Goal: Ask a question

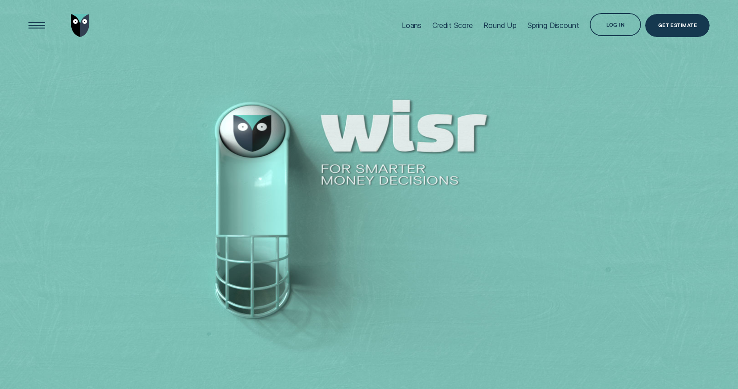
click at [629, 27] on div "Log in" at bounding box center [615, 24] width 51 height 23
click at [616, 25] on div "Log in" at bounding box center [616, 22] width 18 height 5
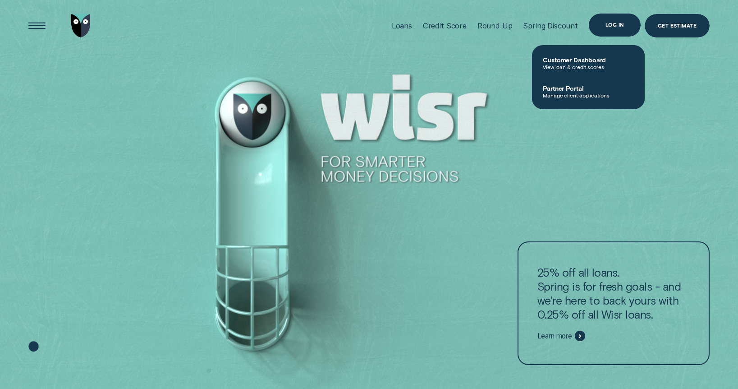
click at [607, 27] on div "Log in" at bounding box center [615, 25] width 18 height 5
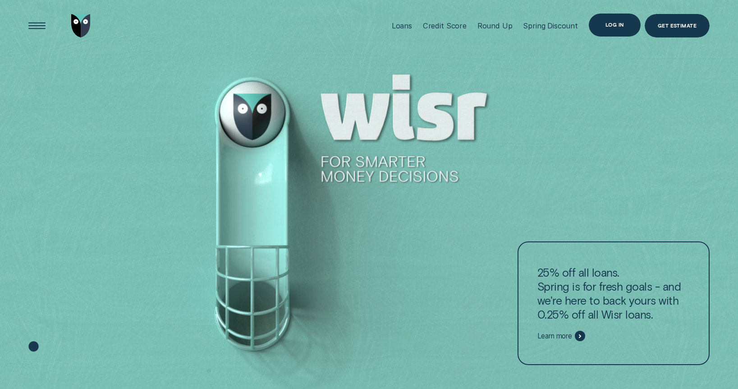
click at [607, 27] on div "Log in" at bounding box center [615, 25] width 18 height 5
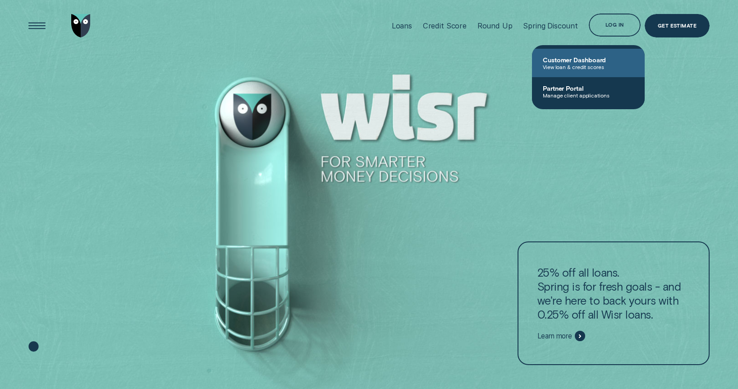
click at [581, 65] on span "View loan & credit scores" at bounding box center [588, 67] width 91 height 6
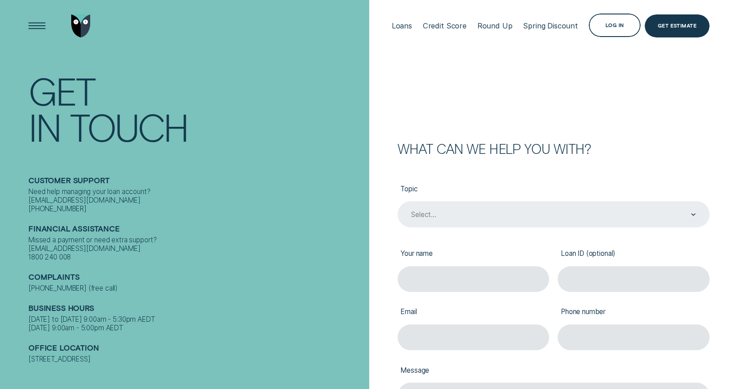
click at [661, 215] on div "Select..." at bounding box center [554, 215] width 286 height 10
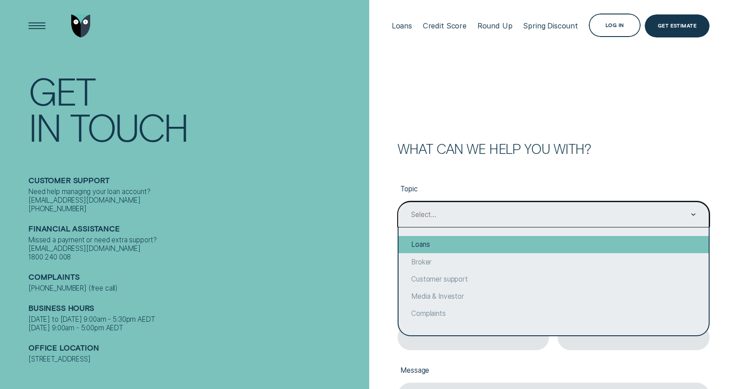
click at [458, 245] on div "Loans" at bounding box center [554, 244] width 310 height 17
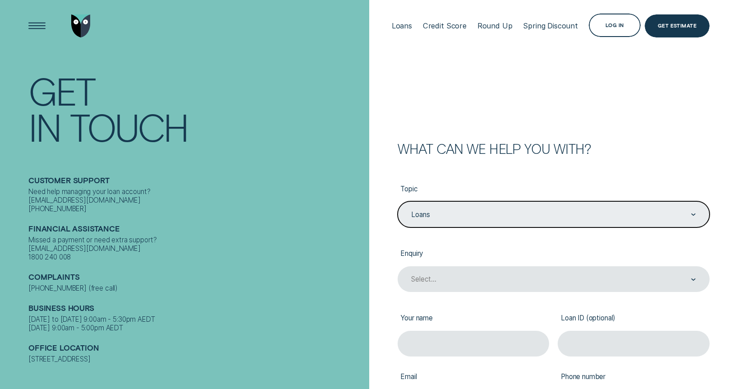
type input "Loans"
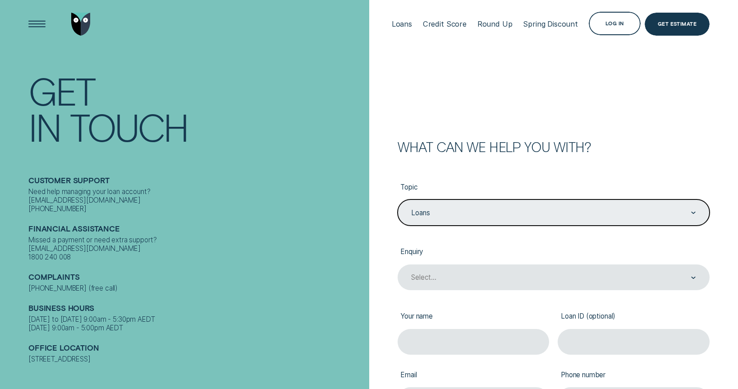
scroll to position [72, 0]
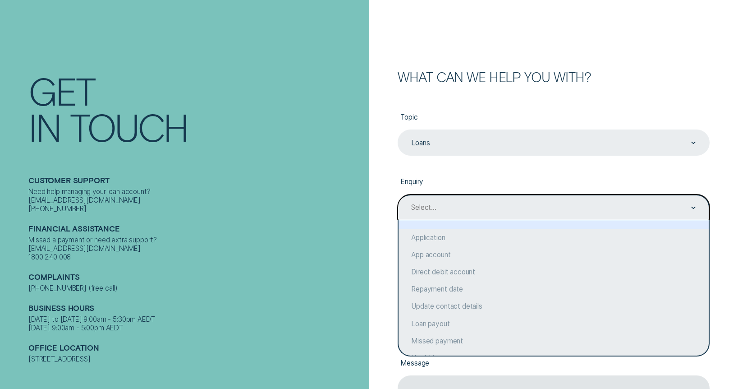
click at [532, 201] on div "Select..." at bounding box center [554, 207] width 312 height 26
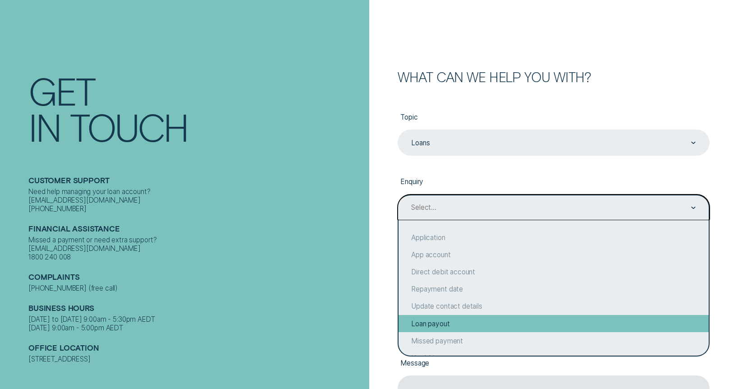
click at [430, 327] on div "Loan payout" at bounding box center [554, 323] width 310 height 17
type input "Loan payout"
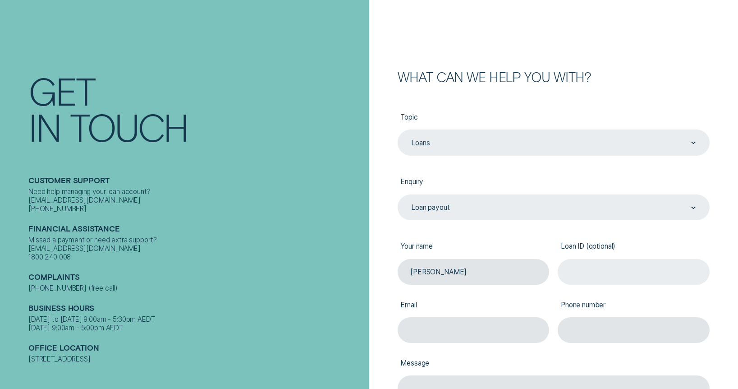
type input "Stephen Marazzi"
click at [607, 272] on input "Loan ID (optional)" at bounding box center [634, 272] width 152 height 26
paste input "679430"
type input "679430"
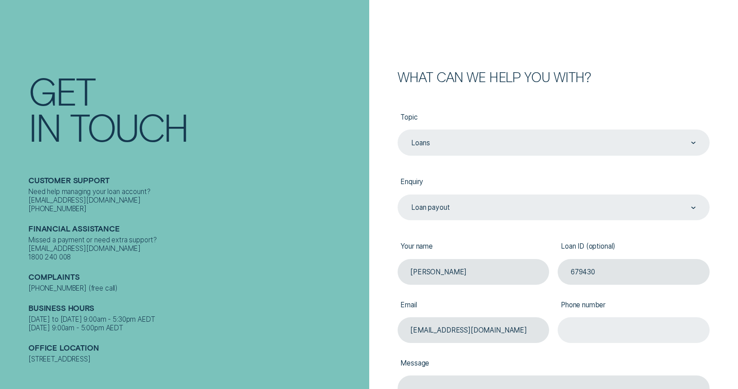
type input "marazzi98@yahoo.com"
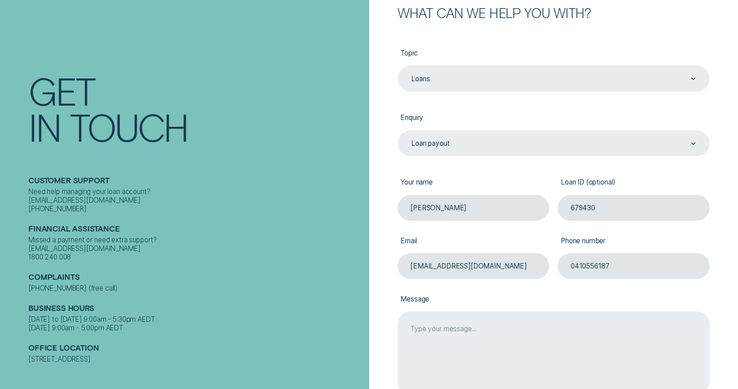
scroll to position [287, 0]
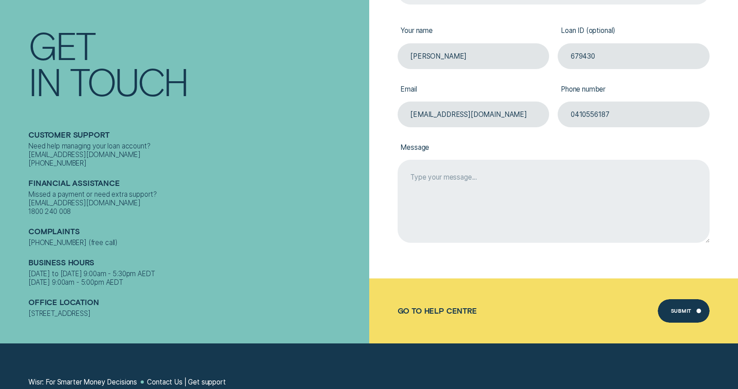
type input "0410556187"
click at [513, 179] on textarea "Message" at bounding box center [554, 201] width 312 height 83
click at [493, 185] on textarea "Hello, I am interested in paying my loan" at bounding box center [554, 201] width 312 height 83
click at [554, 185] on textarea "Hello, I am interested in paying out my loan" at bounding box center [554, 201] width 312 height 83
click at [411, 203] on textarea "Hello, I am interested in paying out my loan in full. Please forward the remain…" at bounding box center [554, 201] width 312 height 83
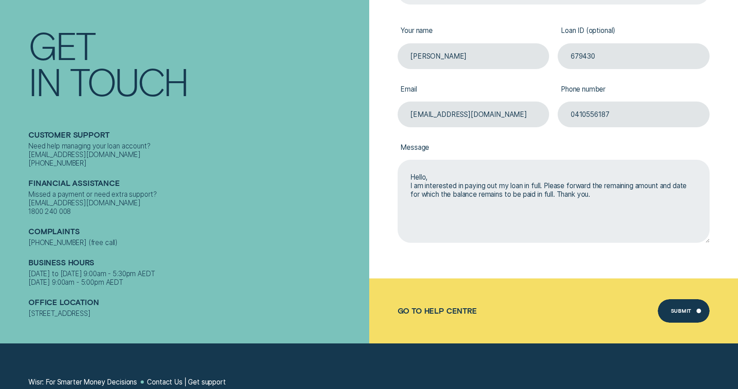
drag, startPoint x: 580, startPoint y: 195, endPoint x: 626, endPoint y: 196, distance: 46.0
click at [626, 196] on textarea "Hello, I am interested in paying out my loan in full. Please forward the remain…" at bounding box center [554, 201] width 312 height 83
click at [410, 187] on textarea "Hello, I am interested in paying out my loan in full. Please forward the remain…" at bounding box center [554, 201] width 312 height 83
drag, startPoint x: 410, startPoint y: 175, endPoint x: 448, endPoint y: 177, distance: 38.4
click at [448, 177] on textarea "Hello, I am interested in paying out my loan in full. Please forward the remain…" at bounding box center [554, 201] width 312 height 83
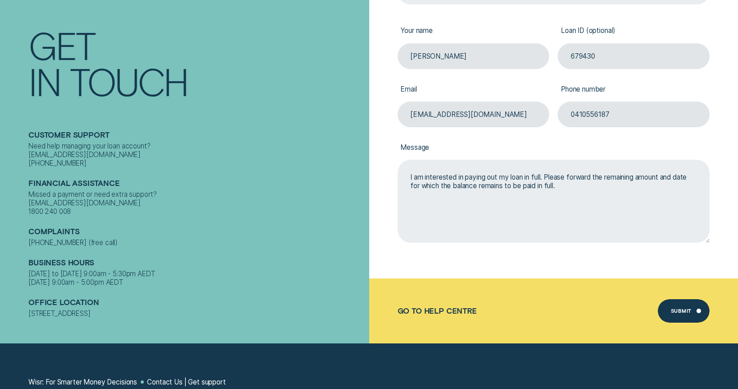
click at [590, 186] on textarea "I am interested in paying out my loan in full. Please forward the remaining amo…" at bounding box center [554, 201] width 312 height 83
click at [576, 186] on textarea "I am interested in paying out my loan in full. Please forward the remaining amo…" at bounding box center [554, 201] width 312 height 83
drag, startPoint x: 625, startPoint y: 184, endPoint x: 636, endPoint y: 185, distance: 11.3
click at [636, 185] on textarea "I am interested in paying out my loan in full. Please forward the remaining amo…" at bounding box center [554, 201] width 312 height 83
click at [639, 186] on textarea "I am interested in paying out my loan in full. Please forward the remaining amo…" at bounding box center [554, 201] width 312 height 83
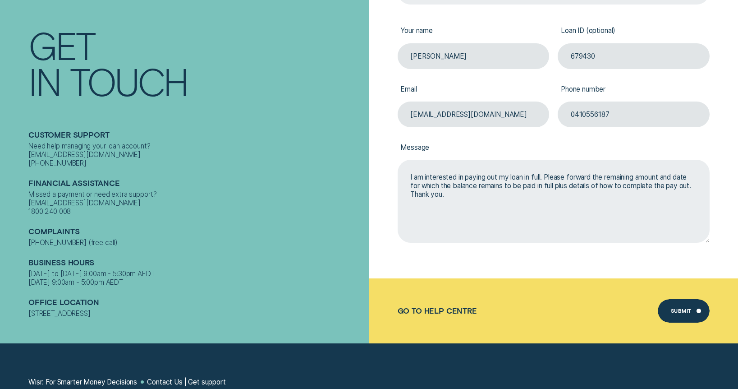
click at [623, 187] on textarea "I am interested in paying out my loan in full. Please forward the remaining amo…" at bounding box center [554, 201] width 312 height 83
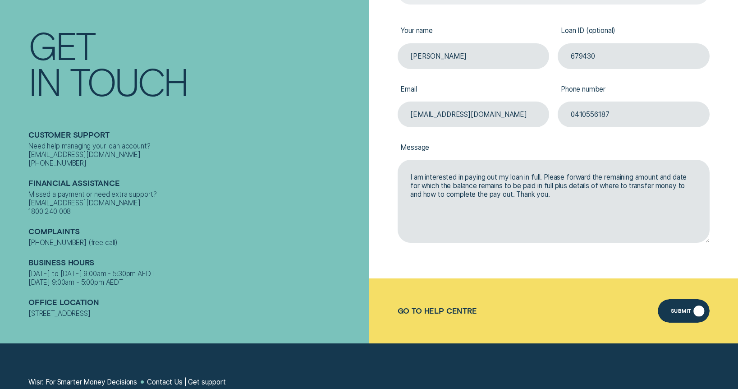
type textarea "I am interested in paying out my loan in full. Please forward the remaining amo…"
click at [684, 311] on div "Submit" at bounding box center [681, 311] width 21 height 5
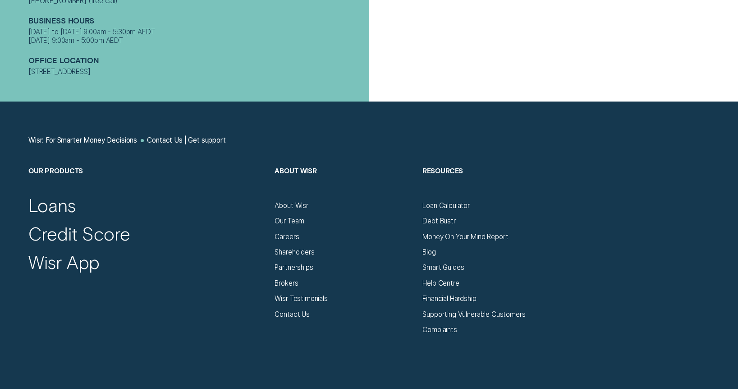
scroll to position [0, 0]
